Goal: Task Accomplishment & Management: Manage account settings

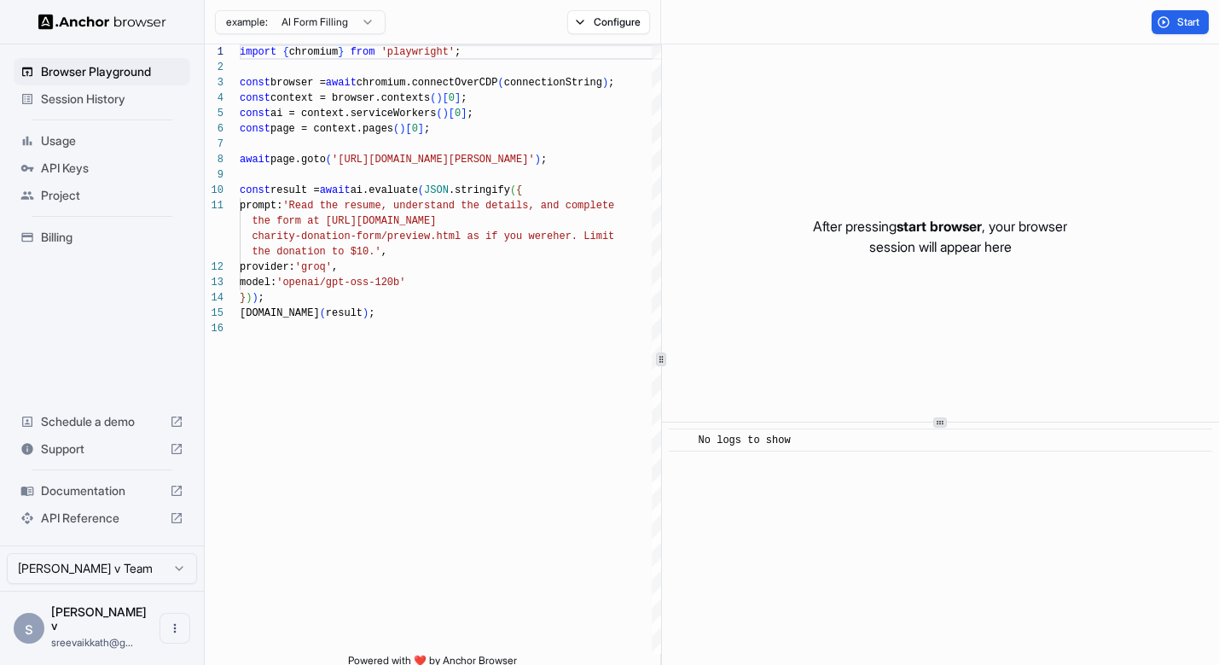
click at [96, 106] on span "Session History" at bounding box center [112, 98] width 143 height 17
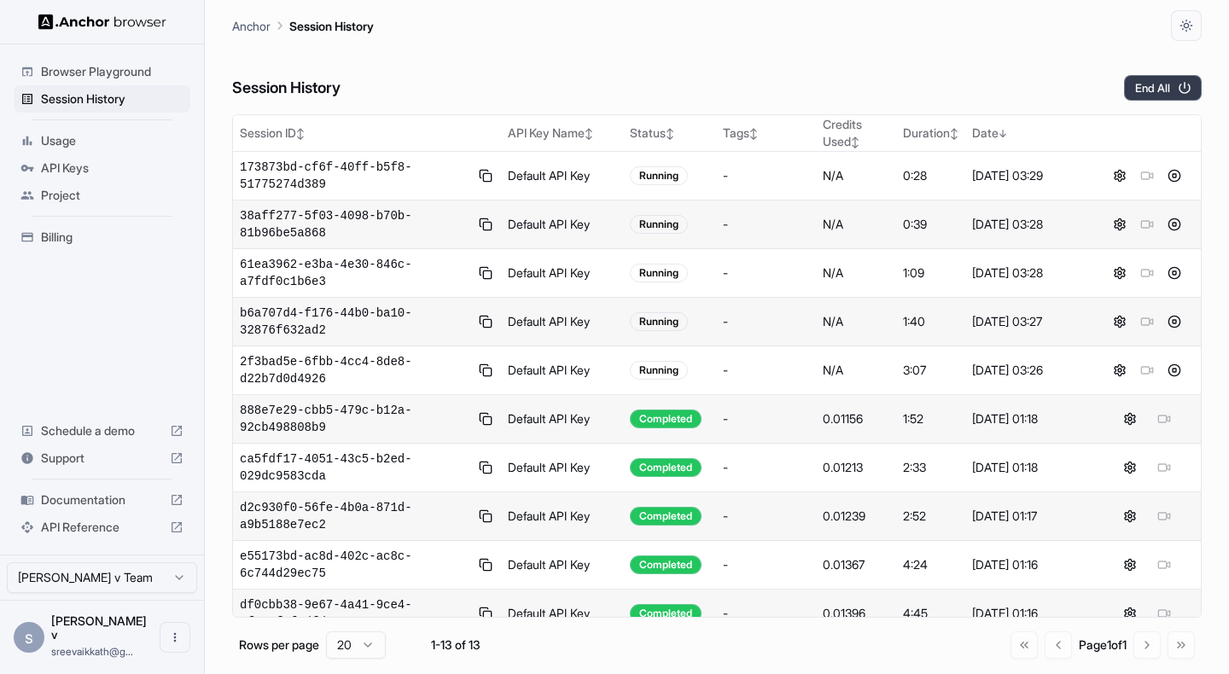
click at [1157, 91] on button "End All" at bounding box center [1163, 88] width 78 height 26
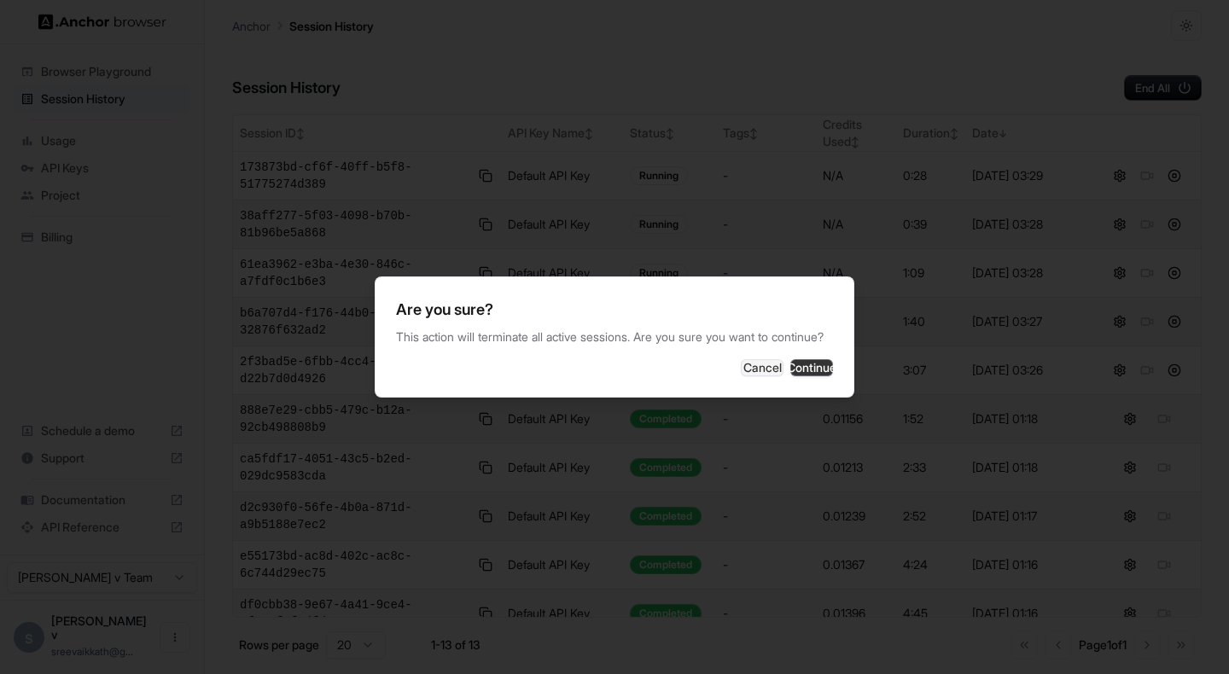
click at [804, 365] on button "Continue" at bounding box center [811, 367] width 43 height 17
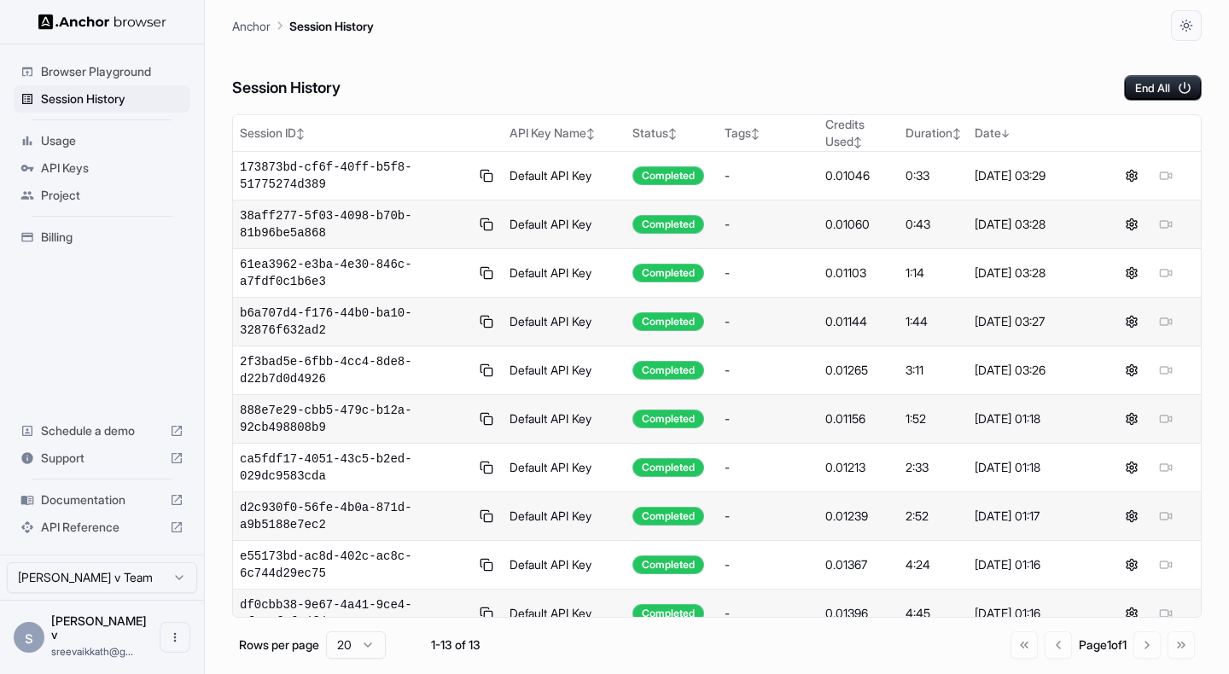
click at [80, 237] on span "Billing" at bounding box center [112, 237] width 143 height 17
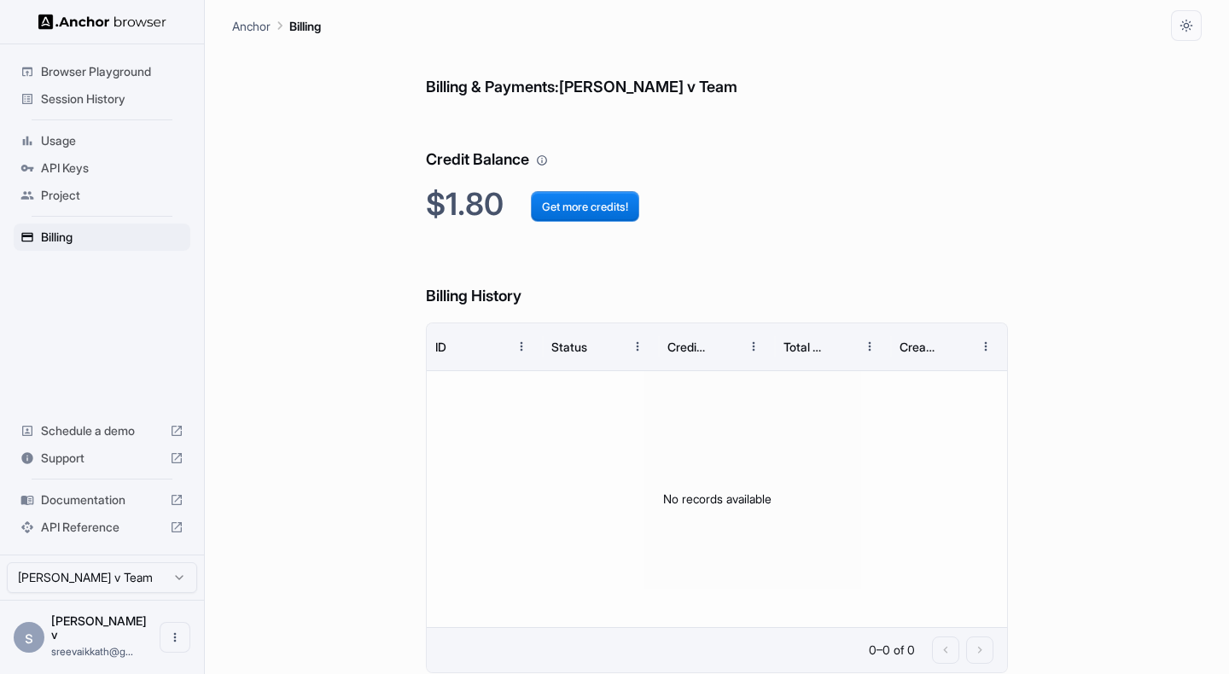
click at [114, 138] on span "Usage" at bounding box center [112, 140] width 143 height 17
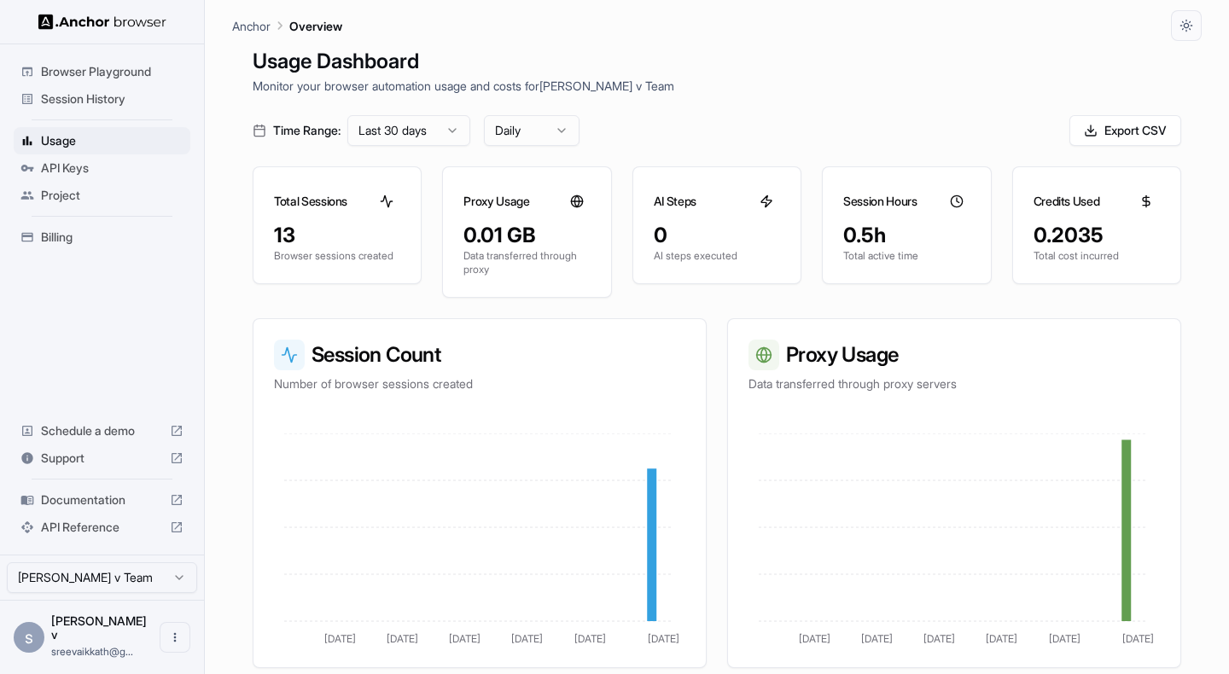
scroll to position [380, 0]
